Goal: Transaction & Acquisition: Obtain resource

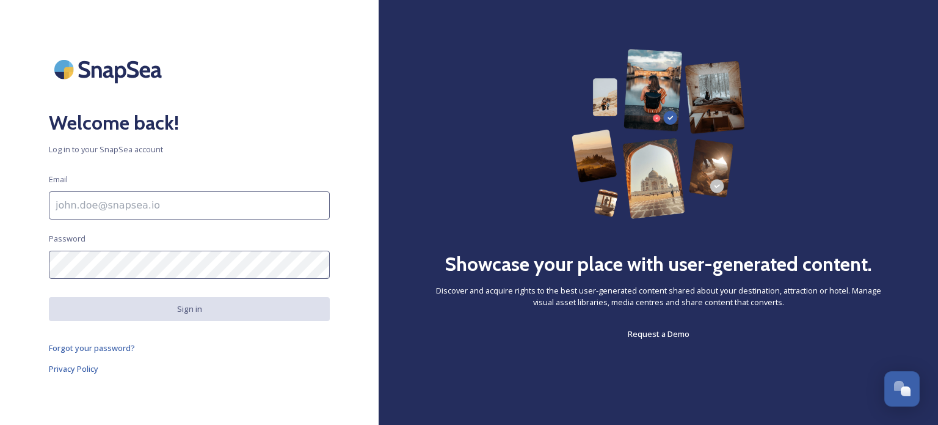
click at [136, 206] on input at bounding box center [189, 205] width 281 height 28
click at [106, 202] on input at bounding box center [189, 205] width 281 height 28
click at [164, 212] on input at bounding box center [189, 205] width 281 height 28
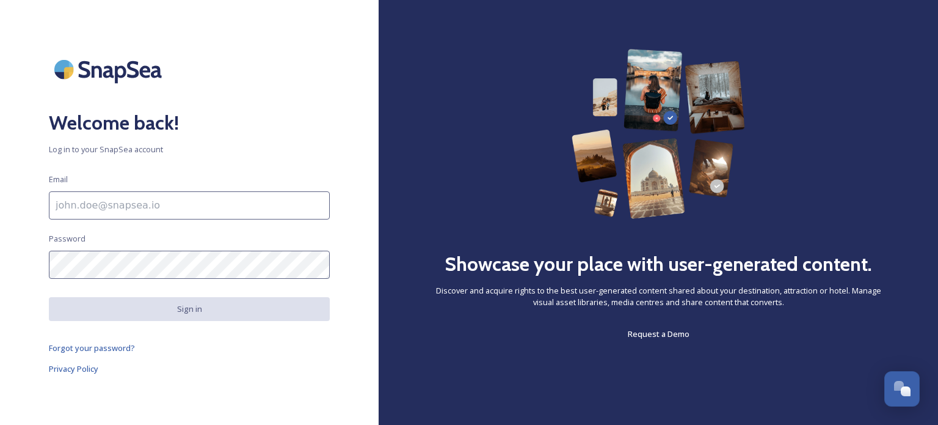
click at [164, 212] on input at bounding box center [189, 205] width 281 height 28
click at [338, 116] on div "Welcome back! Log in to your SnapSea account Email Password Sign in Forgot your…" at bounding box center [189, 212] width 379 height 327
click at [228, 198] on input at bounding box center [189, 205] width 281 height 28
click at [254, 133] on h2 "Welcome back!" at bounding box center [189, 122] width 281 height 29
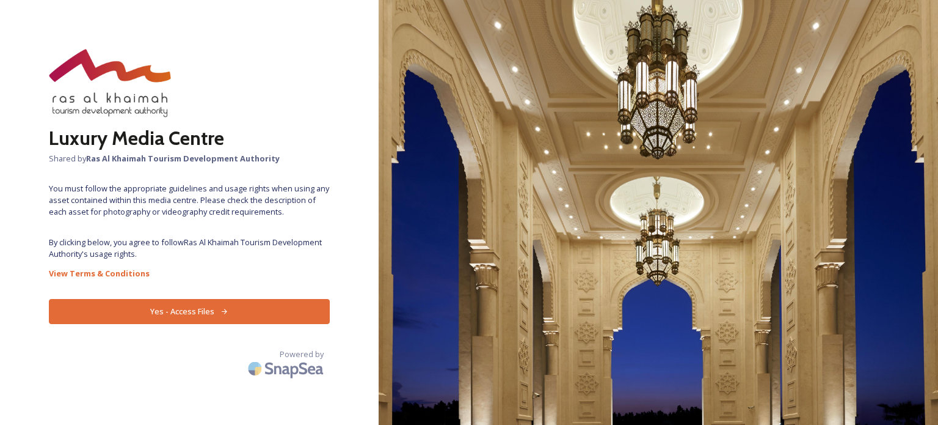
click at [194, 311] on button "Yes - Access Files" at bounding box center [189, 311] width 281 height 25
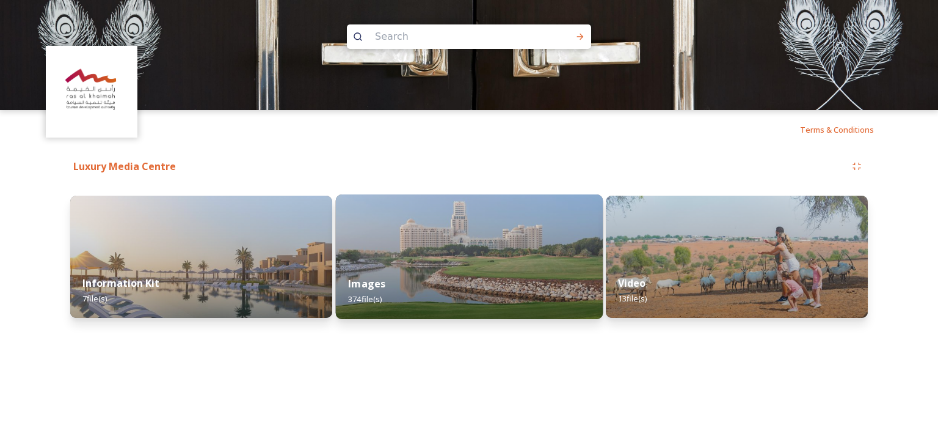
click at [474, 257] on img at bounding box center [468, 256] width 267 height 125
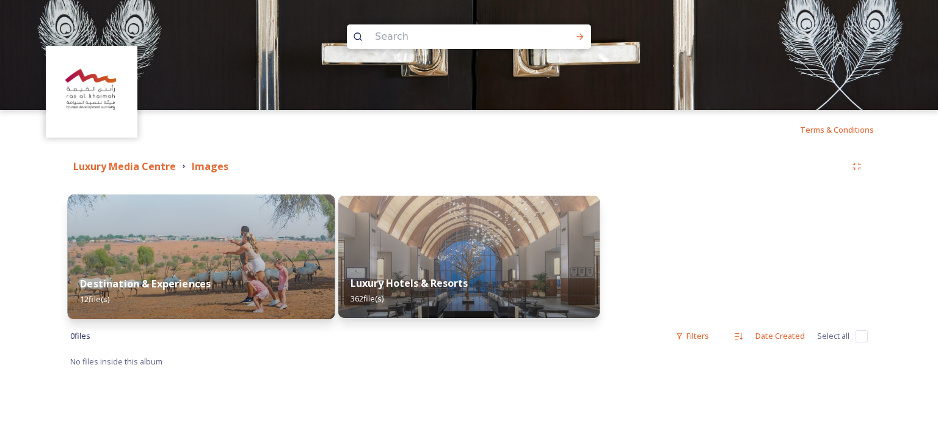
click at [217, 250] on img at bounding box center [201, 256] width 267 height 125
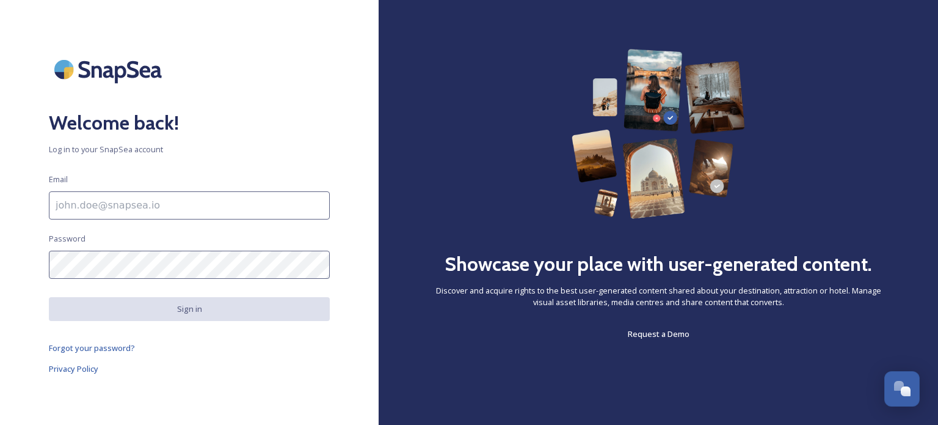
click at [159, 185] on div "Welcome back! Log in to your SnapSea account Email Password Sign in Forgot your…" at bounding box center [189, 212] width 379 height 327
click at [163, 205] on input at bounding box center [189, 205] width 281 height 28
click at [255, 148] on span "Log in to your SnapSea account" at bounding box center [189, 150] width 281 height 12
